Goal: Information Seeking & Learning: Check status

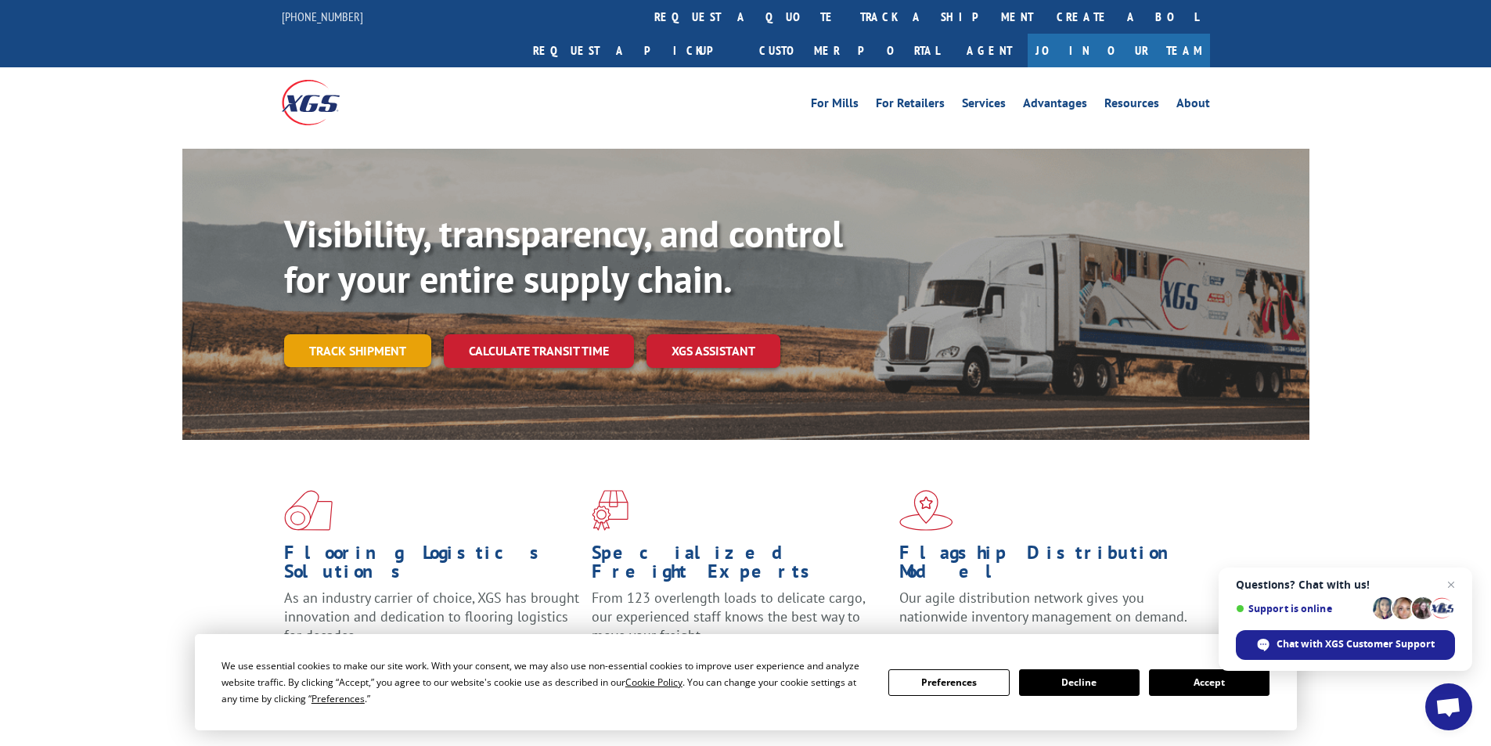
click at [359, 334] on link "Track shipment" at bounding box center [357, 350] width 147 height 33
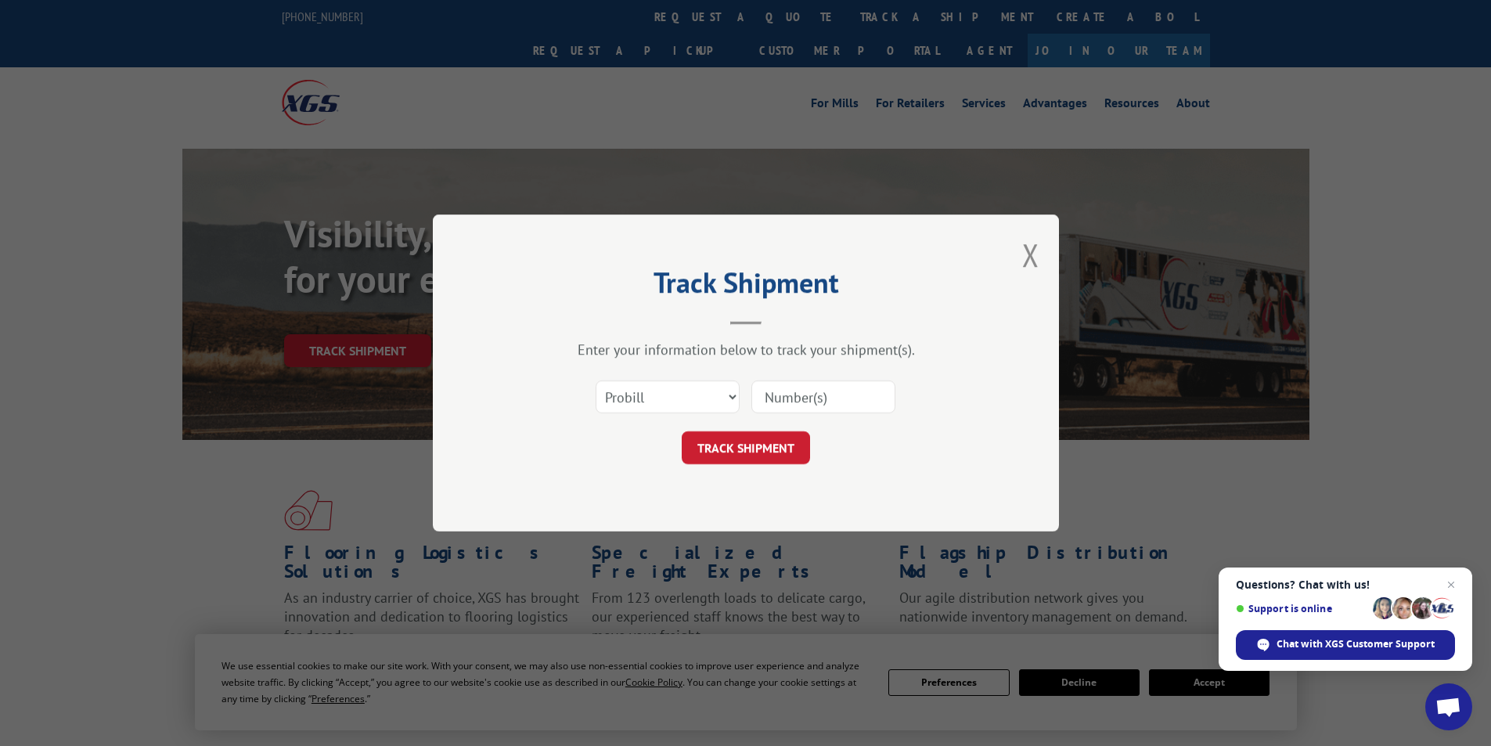
click at [776, 398] on input at bounding box center [823, 396] width 144 height 33
paste input "AA04932632"
type input "AA04932632"
click at [747, 441] on button "TRACK SHIPMENT" at bounding box center [746, 447] width 128 height 33
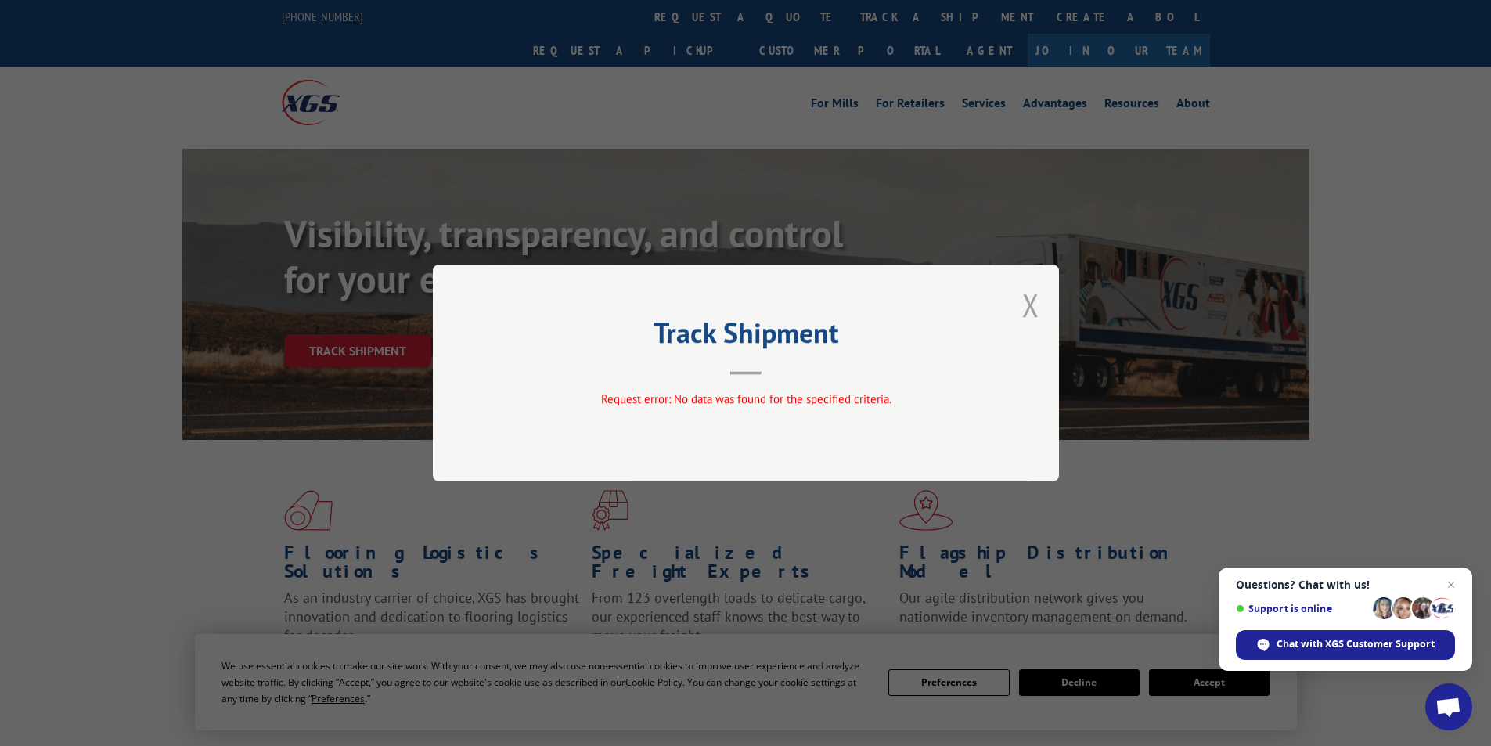
click at [1027, 308] on button "Close modal" at bounding box center [1030, 304] width 17 height 41
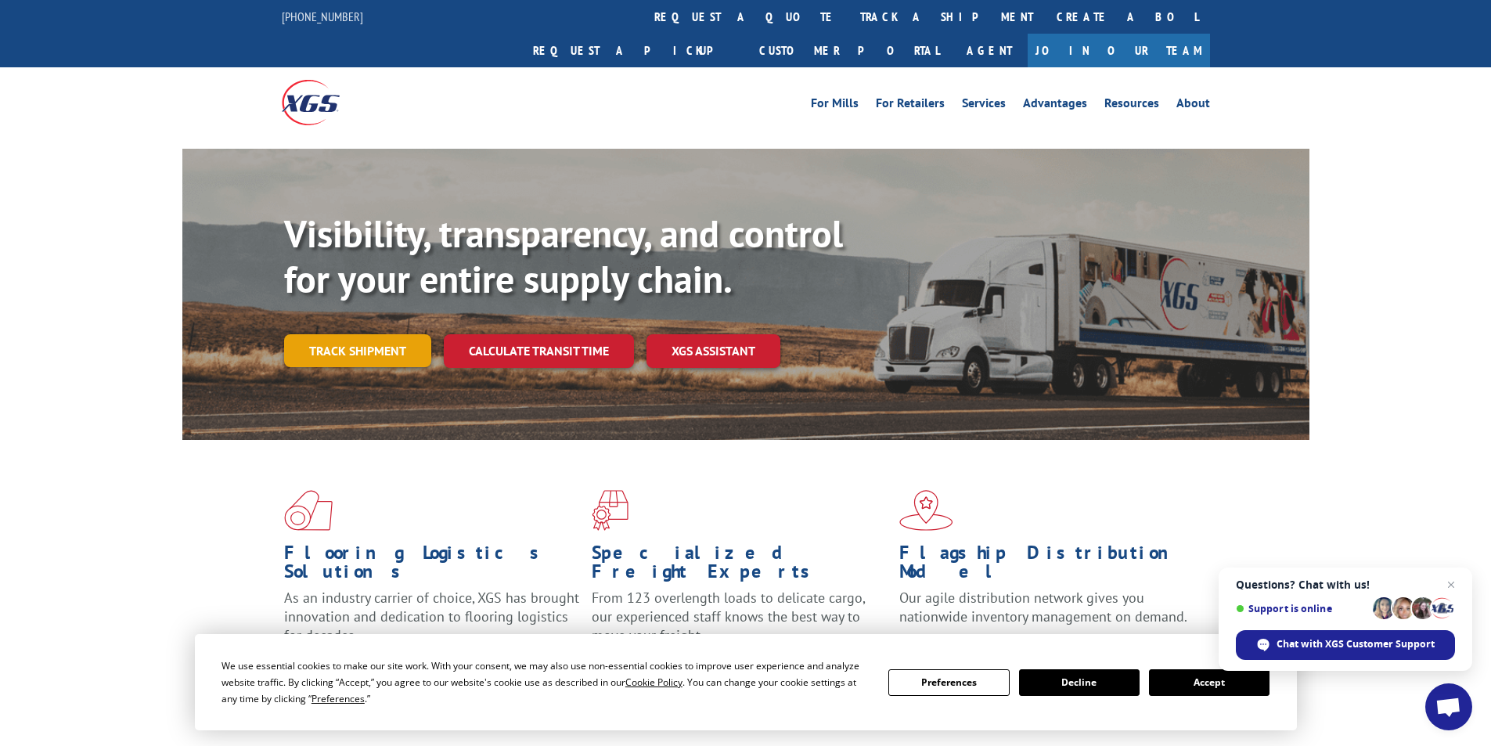
click at [374, 334] on link "Track shipment" at bounding box center [357, 350] width 147 height 33
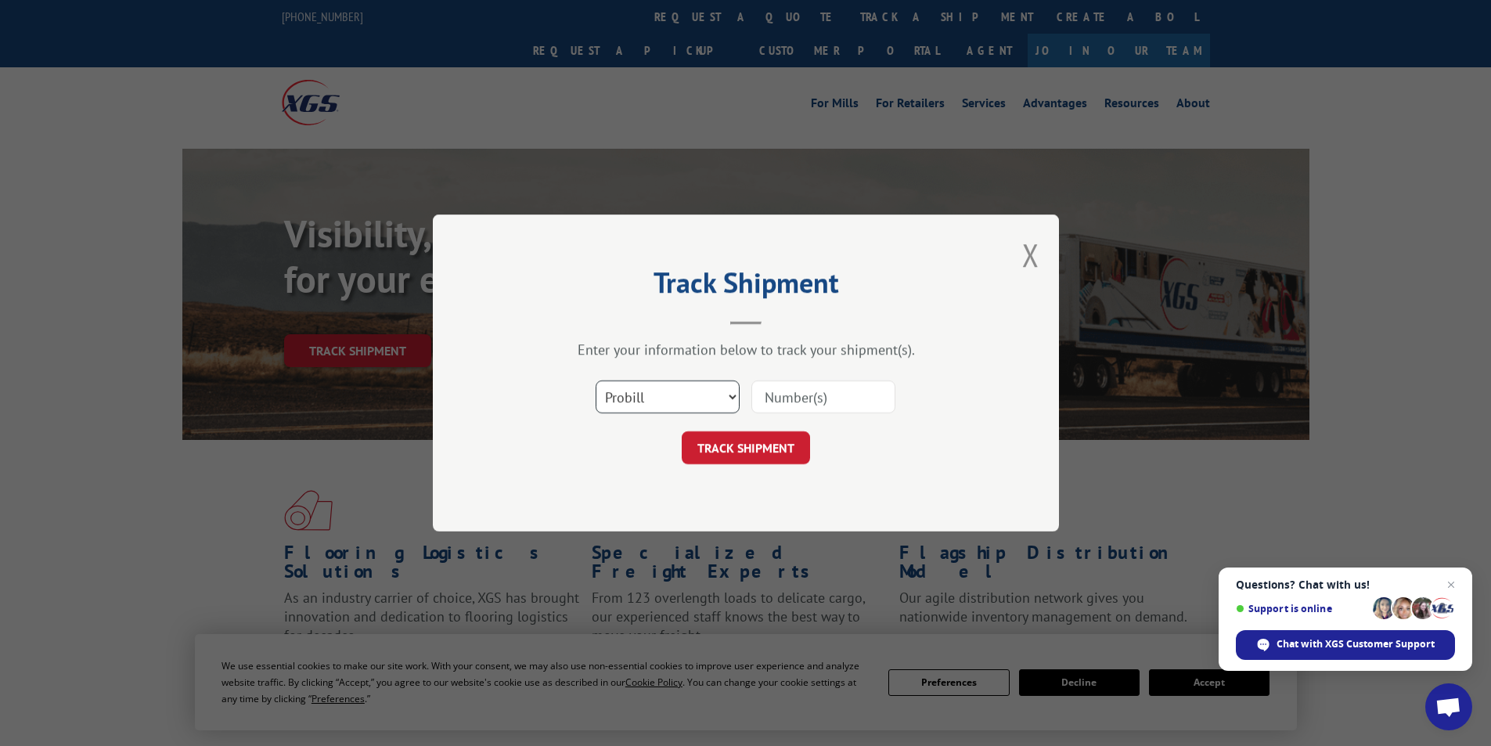
click at [723, 396] on select "Select category... Probill BOL PO" at bounding box center [668, 396] width 144 height 33
select select "po"
click at [596, 380] on select "Select category... Probill BOL PO" at bounding box center [668, 396] width 144 height 33
click at [784, 394] on input at bounding box center [823, 396] width 144 height 33
paste input "16507512"
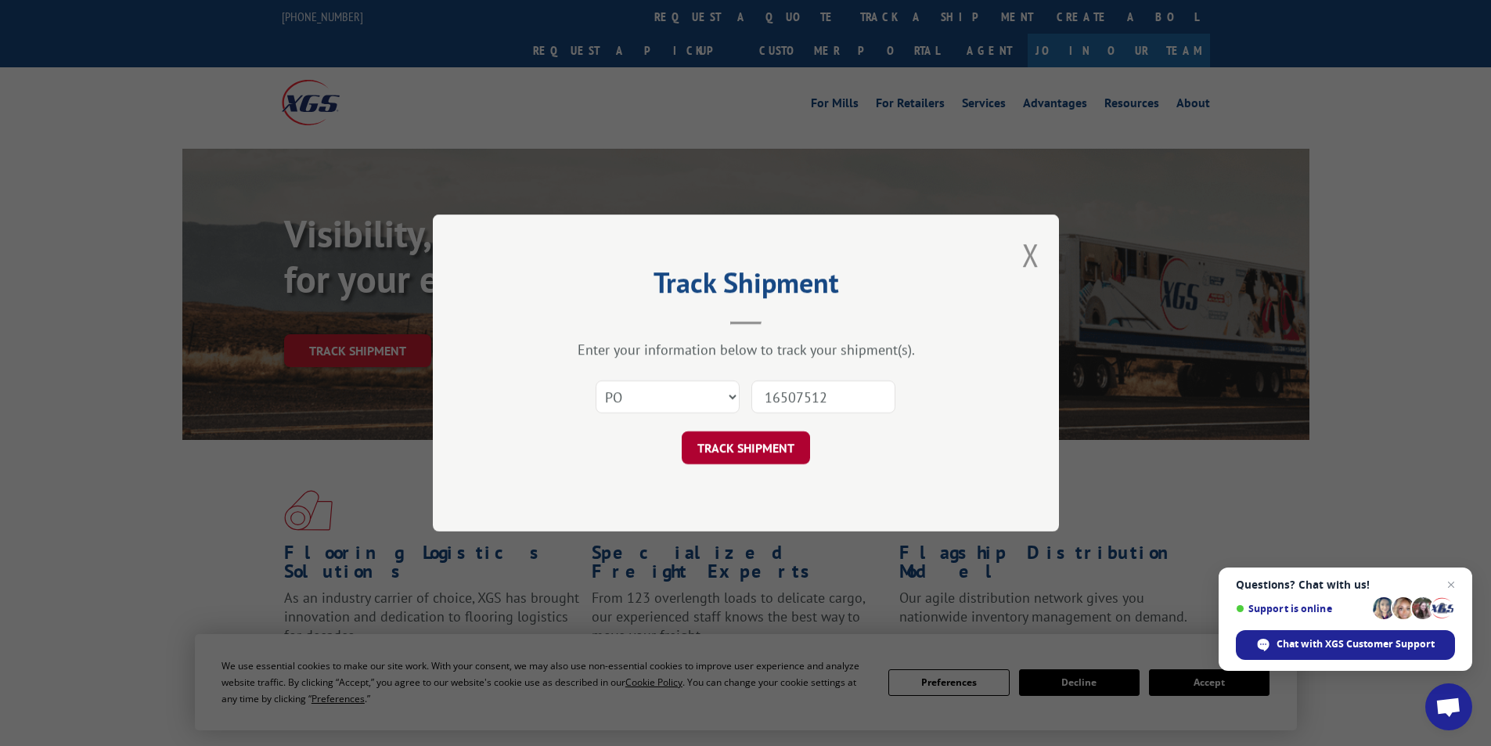
type input "16507512"
click at [787, 463] on button "TRACK SHIPMENT" at bounding box center [746, 447] width 128 height 33
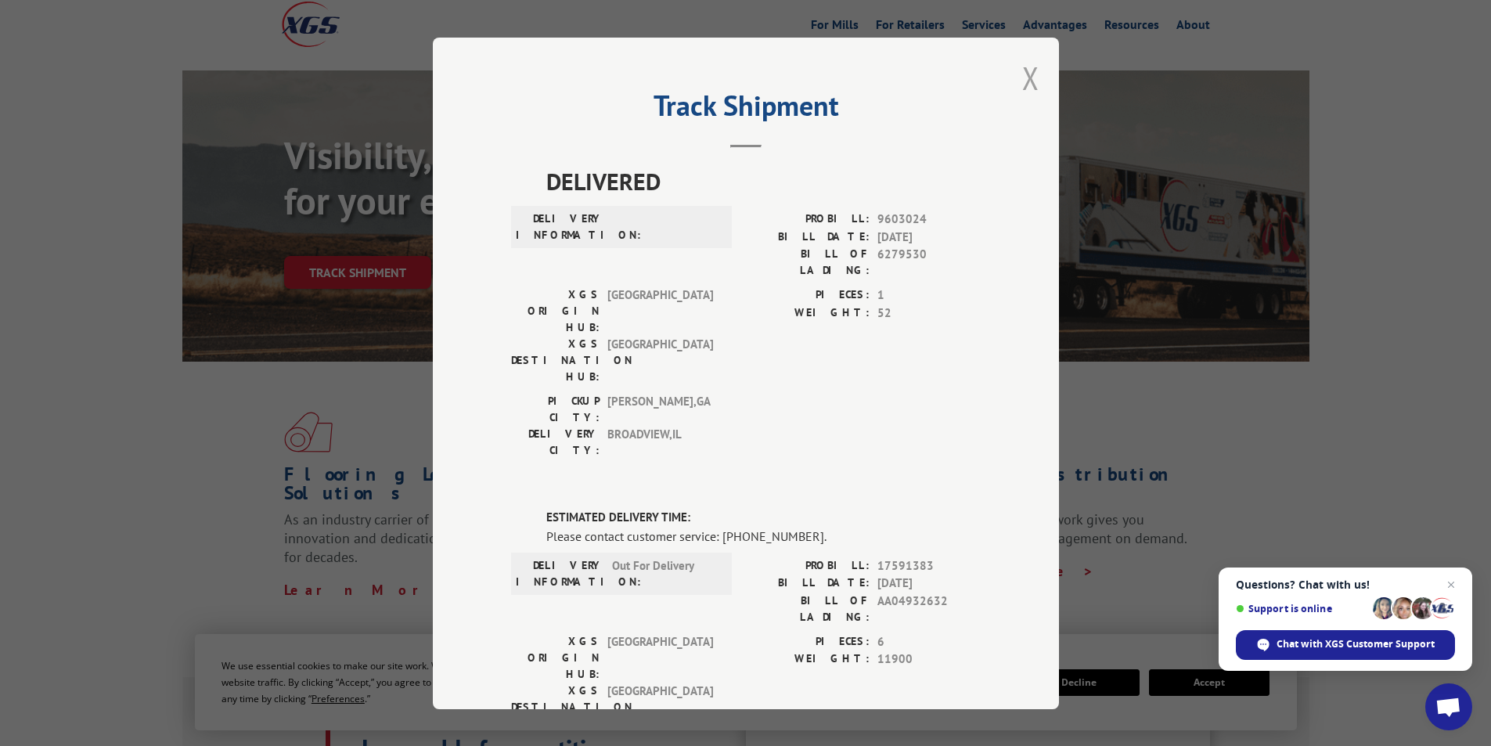
click at [1028, 81] on button "Close modal" at bounding box center [1030, 77] width 17 height 41
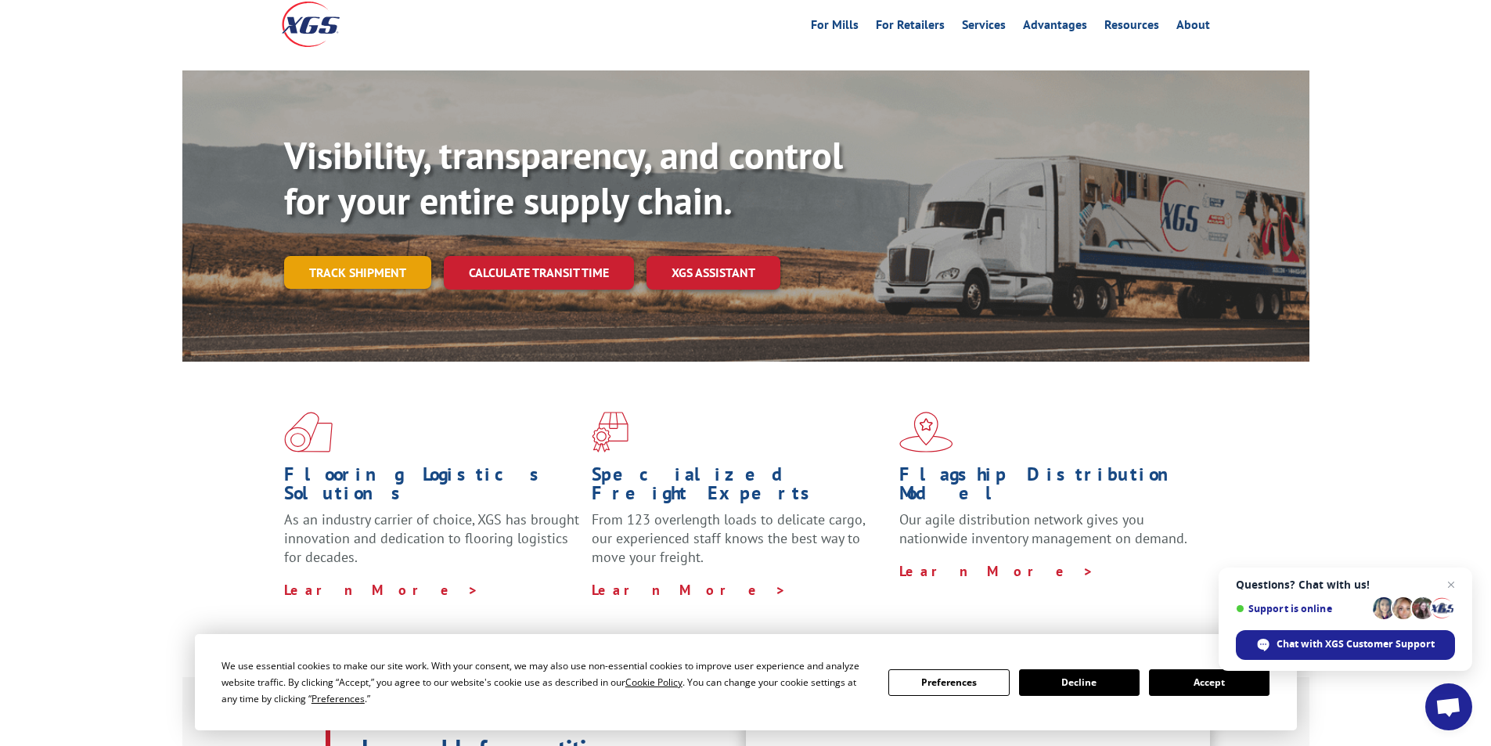
click at [366, 256] on link "Track shipment" at bounding box center [357, 272] width 147 height 33
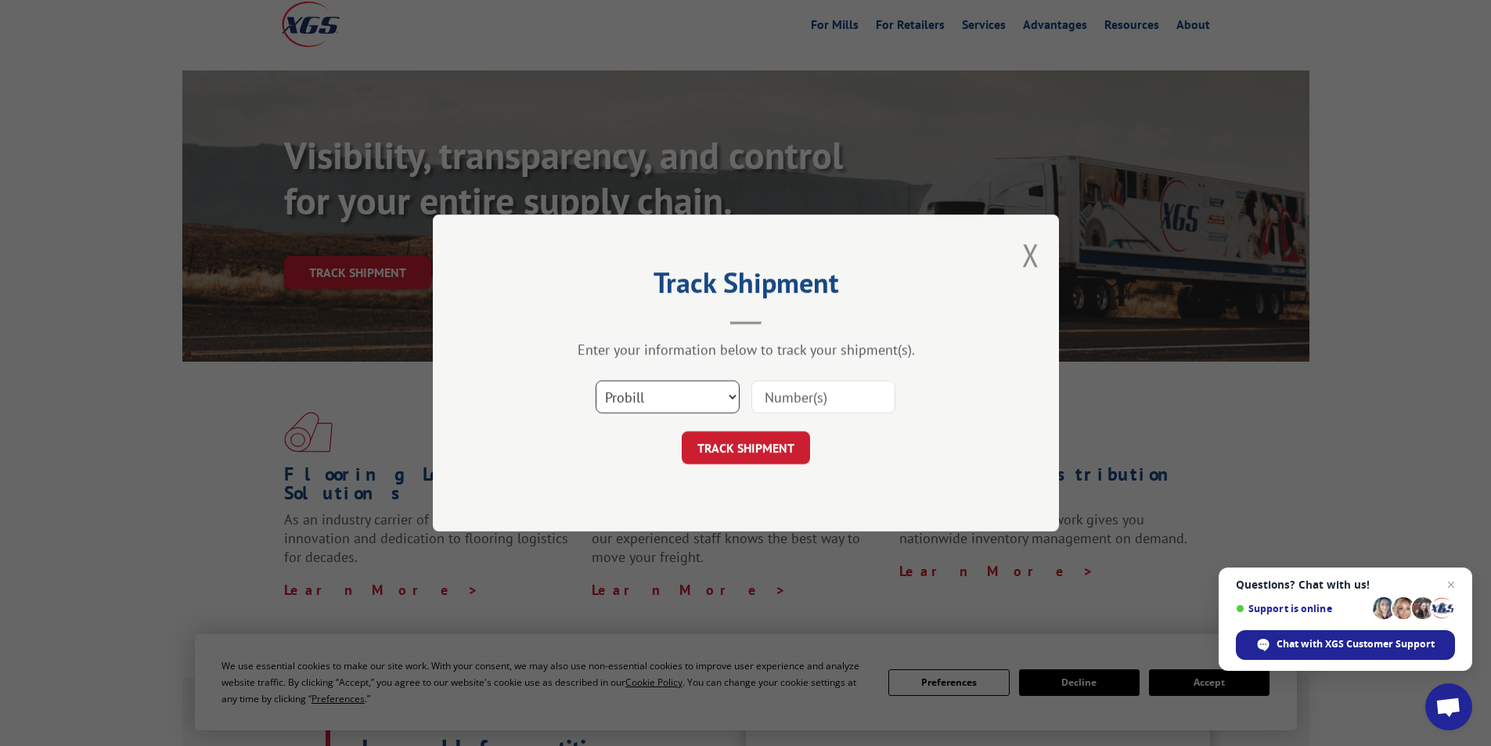
click at [722, 397] on select "Select category... Probill BOL PO" at bounding box center [668, 396] width 144 height 33
select select "po"
click at [596, 380] on select "Select category... Probill BOL PO" at bounding box center [668, 396] width 144 height 33
click at [786, 397] on input at bounding box center [823, 396] width 144 height 33
paste input "16507512"
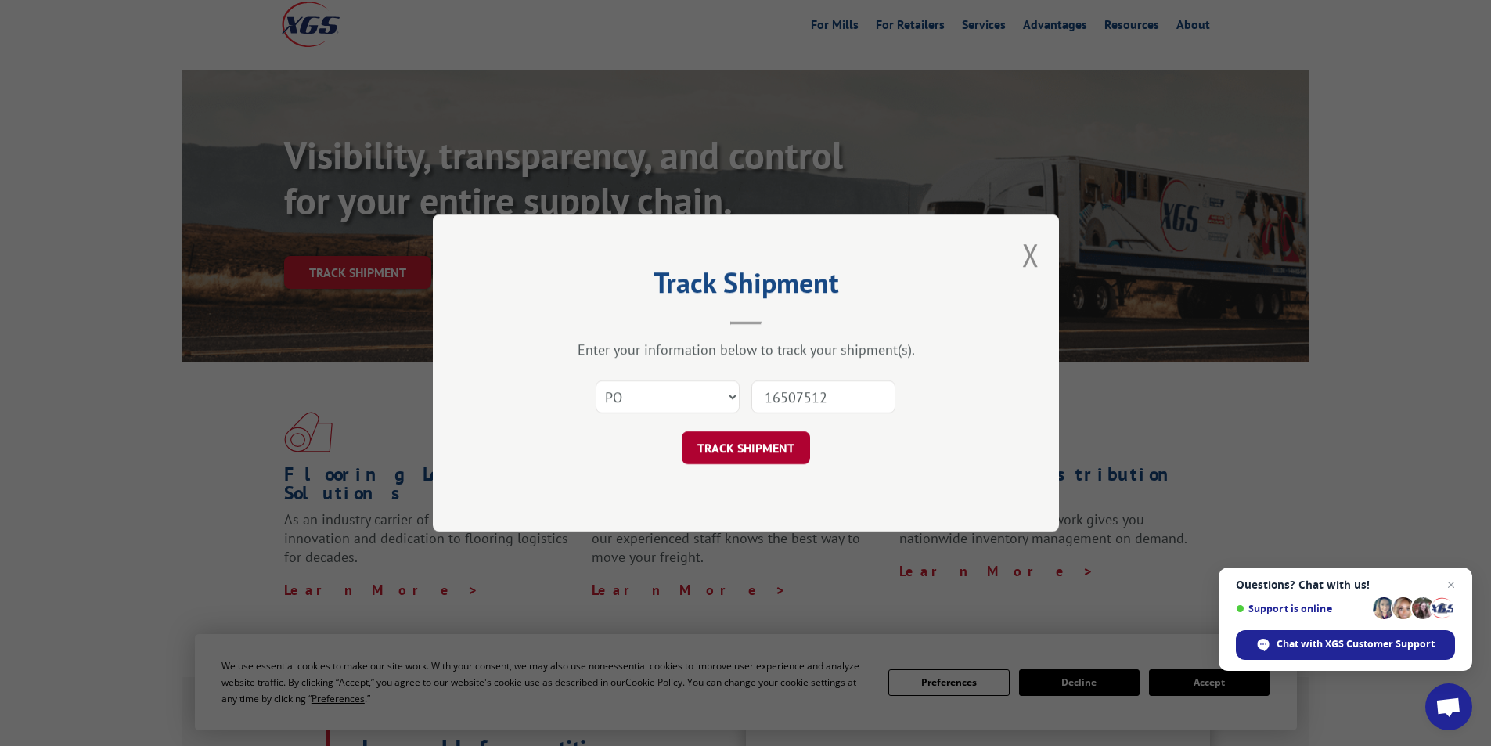
type input "16507512"
click at [749, 450] on button "TRACK SHIPMENT" at bounding box center [746, 447] width 128 height 33
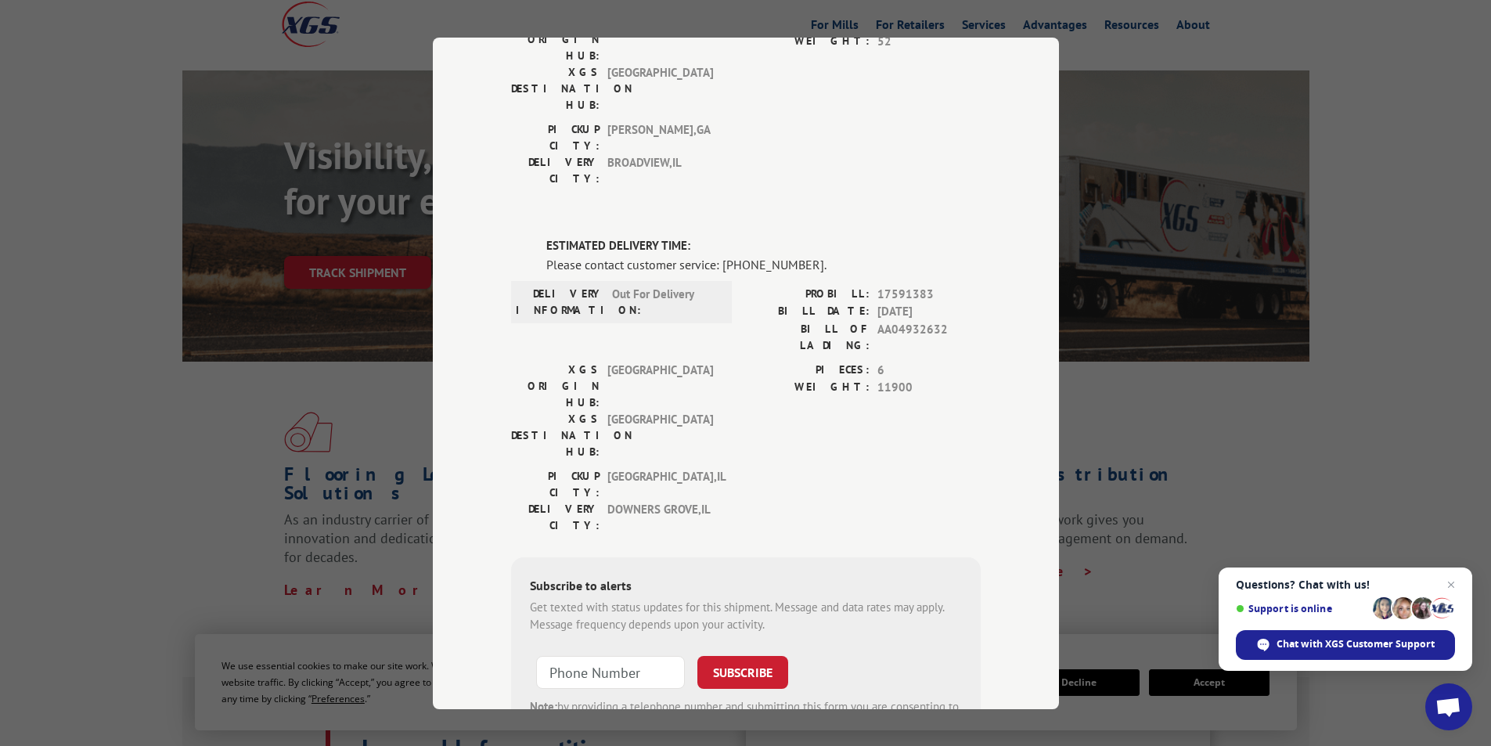
scroll to position [115, 0]
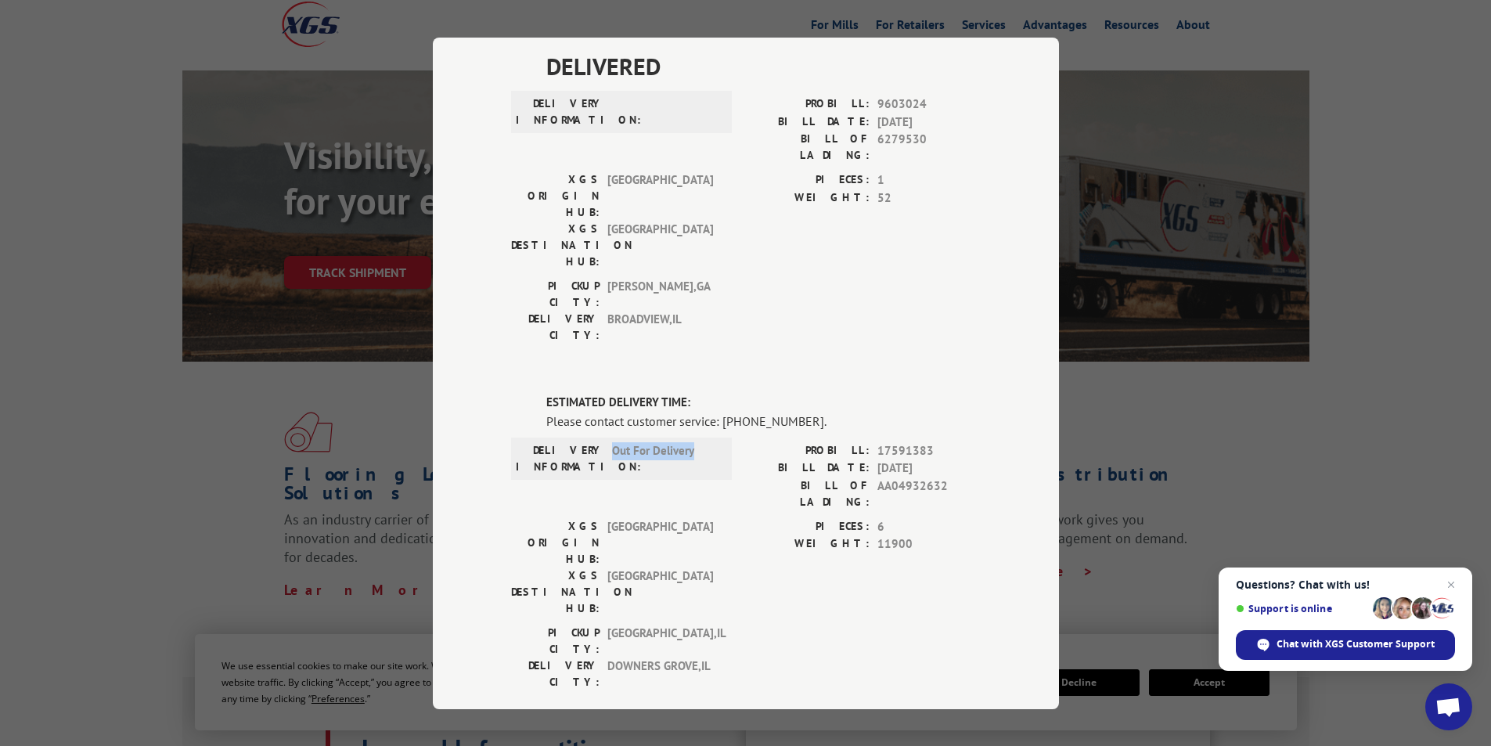
drag, startPoint x: 607, startPoint y: 354, endPoint x: 699, endPoint y: 355, distance: 92.4
click at [699, 441] on span "Out For Delivery" at bounding box center [665, 457] width 106 height 33
drag, startPoint x: 870, startPoint y: 353, endPoint x: 938, endPoint y: 348, distance: 67.5
click at [938, 441] on div "PROBILL: 17591383" at bounding box center [863, 450] width 235 height 18
